Goal: Information Seeking & Learning: Learn about a topic

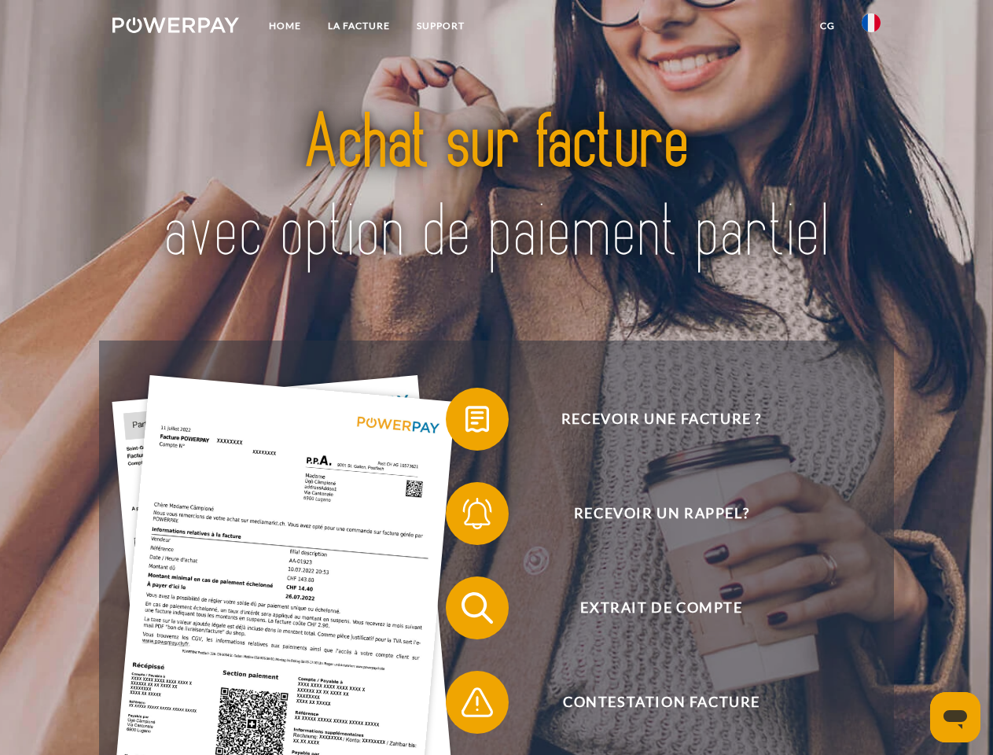
click at [175, 28] on img at bounding box center [175, 25] width 127 height 16
click at [871, 28] on img at bounding box center [871, 22] width 19 height 19
click at [827, 26] on link "CG" at bounding box center [828, 26] width 42 height 28
click at [465, 422] on span at bounding box center [453, 419] width 79 height 79
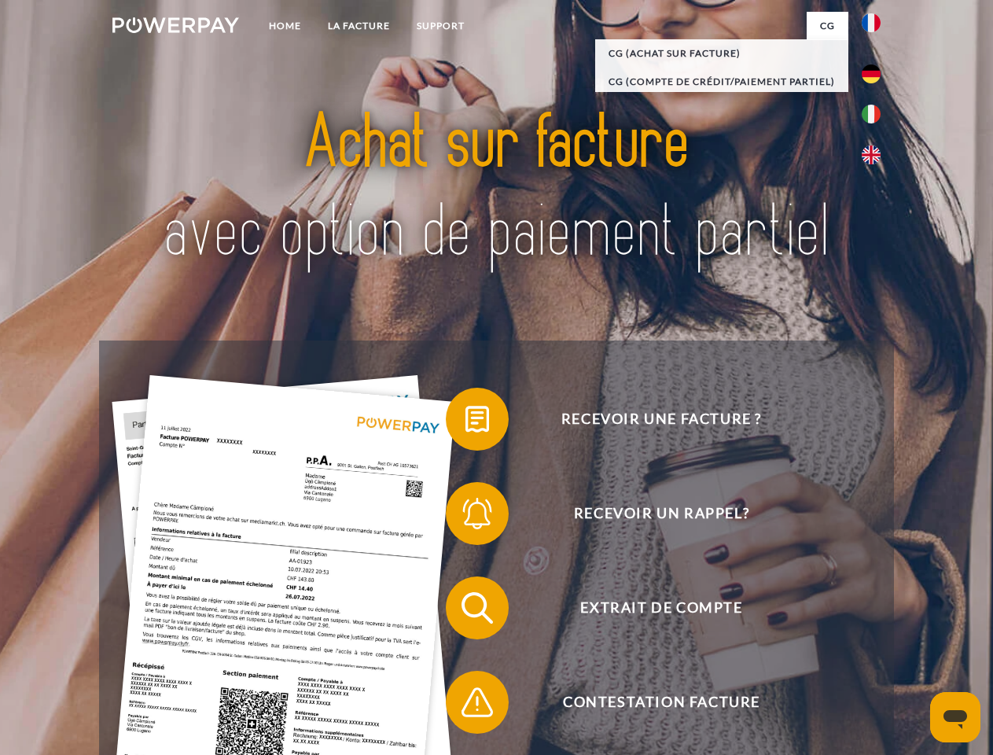
click at [465, 517] on span at bounding box center [453, 513] width 79 height 79
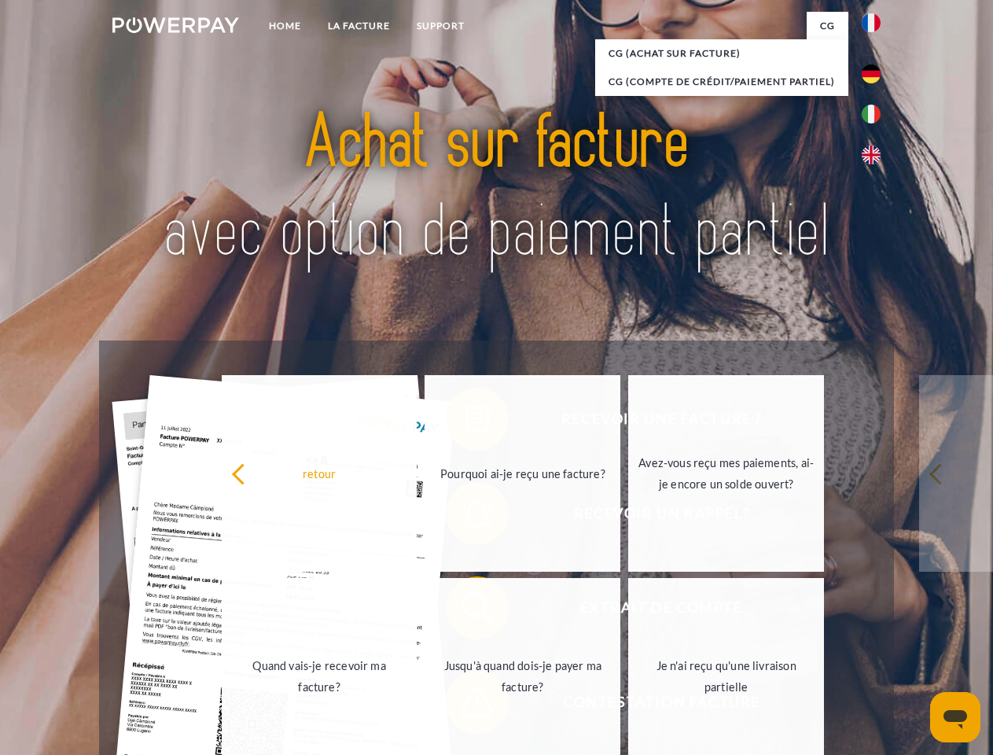
click at [465, 611] on link "Jusqu'à quand dois-je payer ma facture?" at bounding box center [523, 676] width 196 height 197
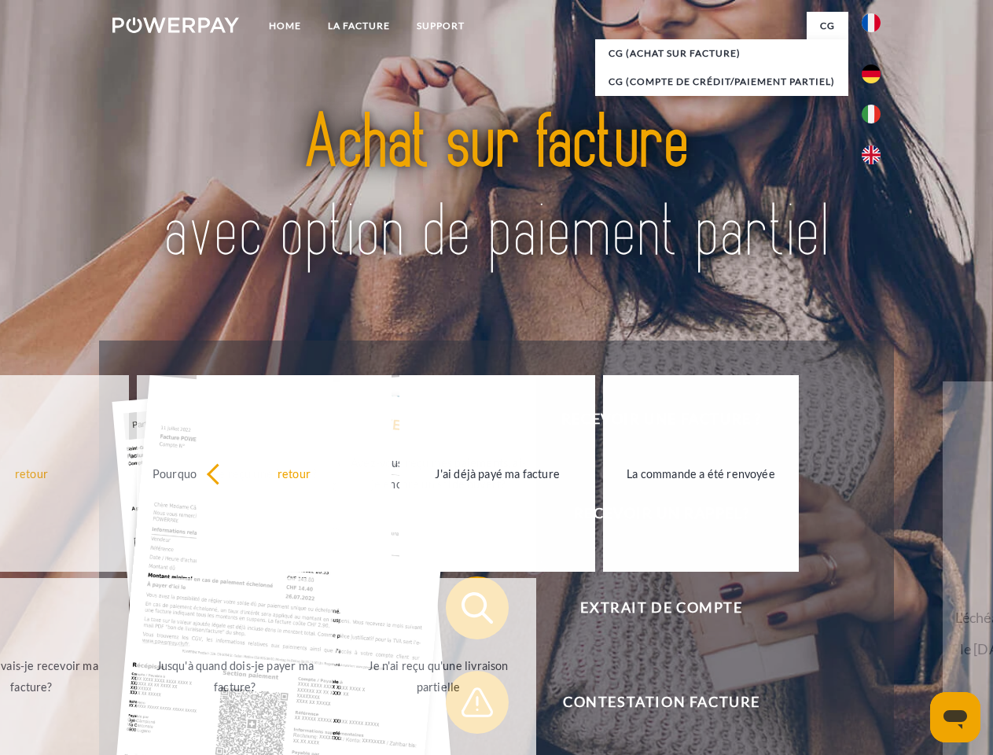
click at [465, 705] on div "Recevoir une facture ? Recevoir un rappel? Extrait de compte retour" at bounding box center [496, 654] width 794 height 629
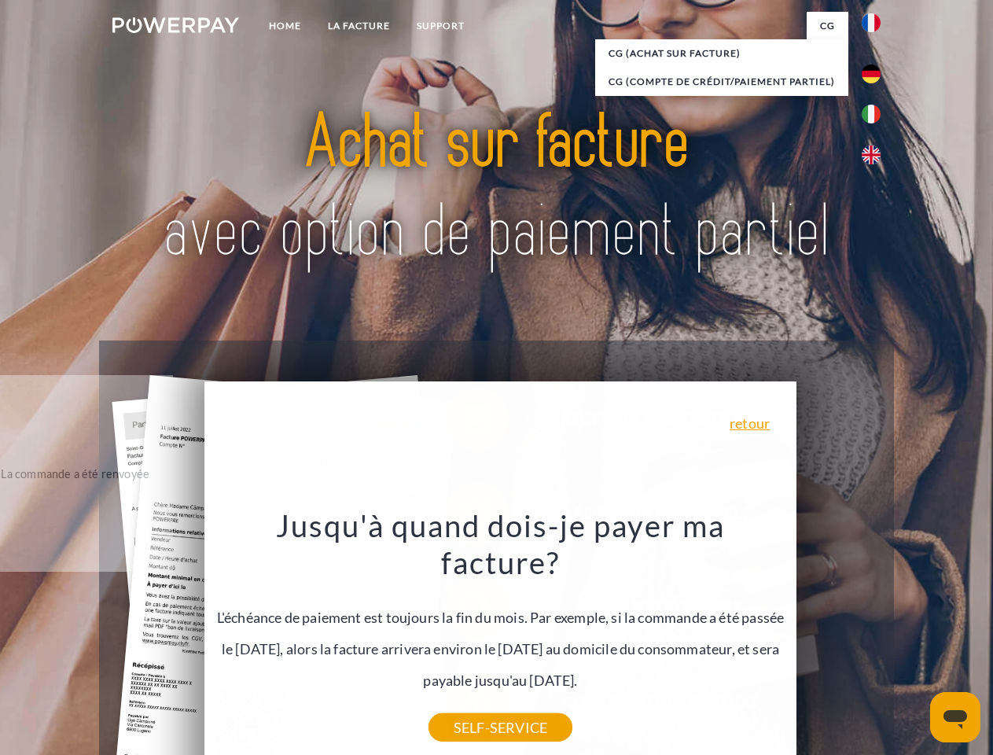
click at [955, 717] on icon "Ouvrir la fenêtre de messagerie" at bounding box center [956, 719] width 24 height 19
